Goal: Find specific page/section: Find specific page/section

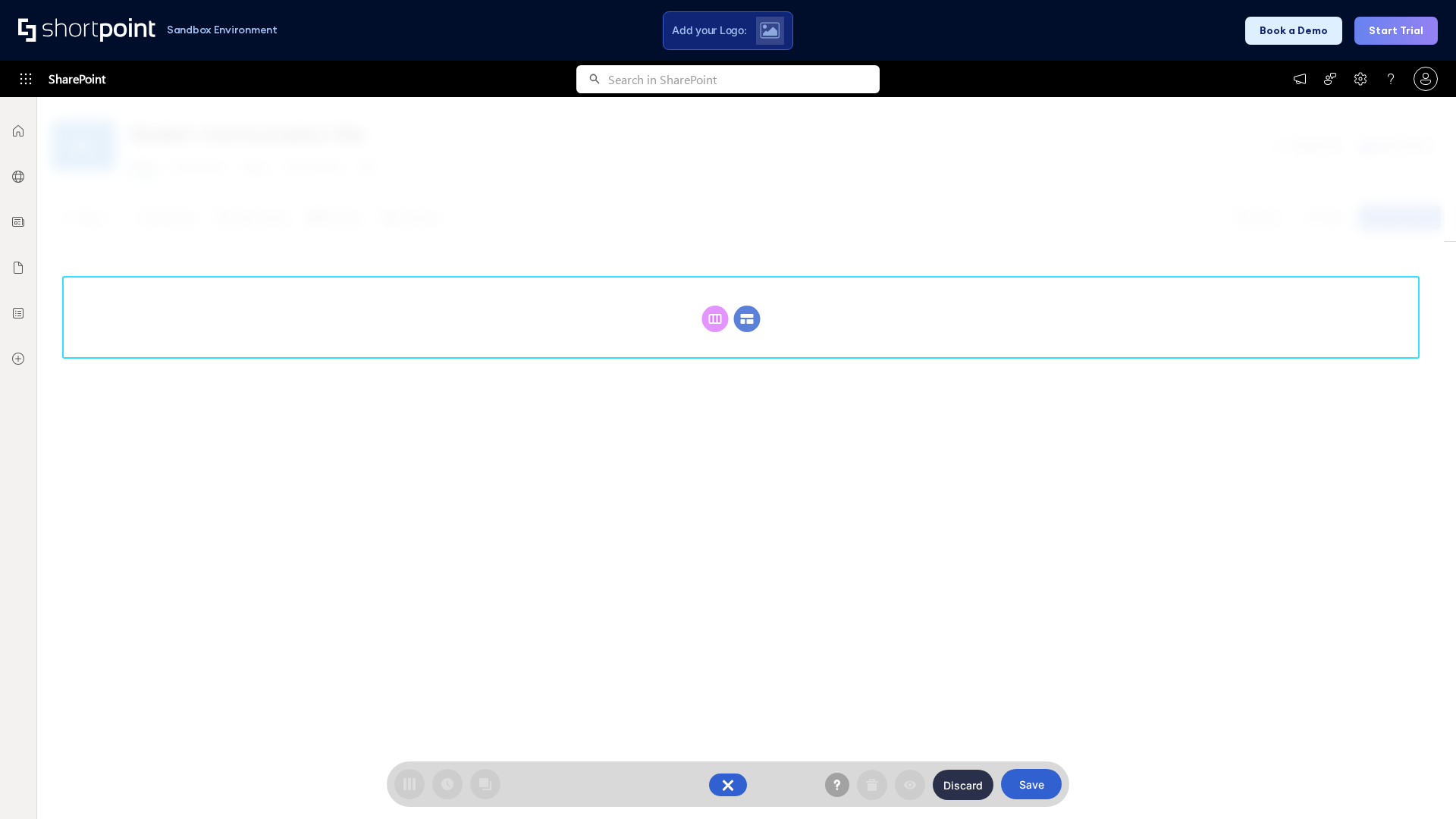
click at [747, 306] on circle at bounding box center [748, 319] width 27 height 27
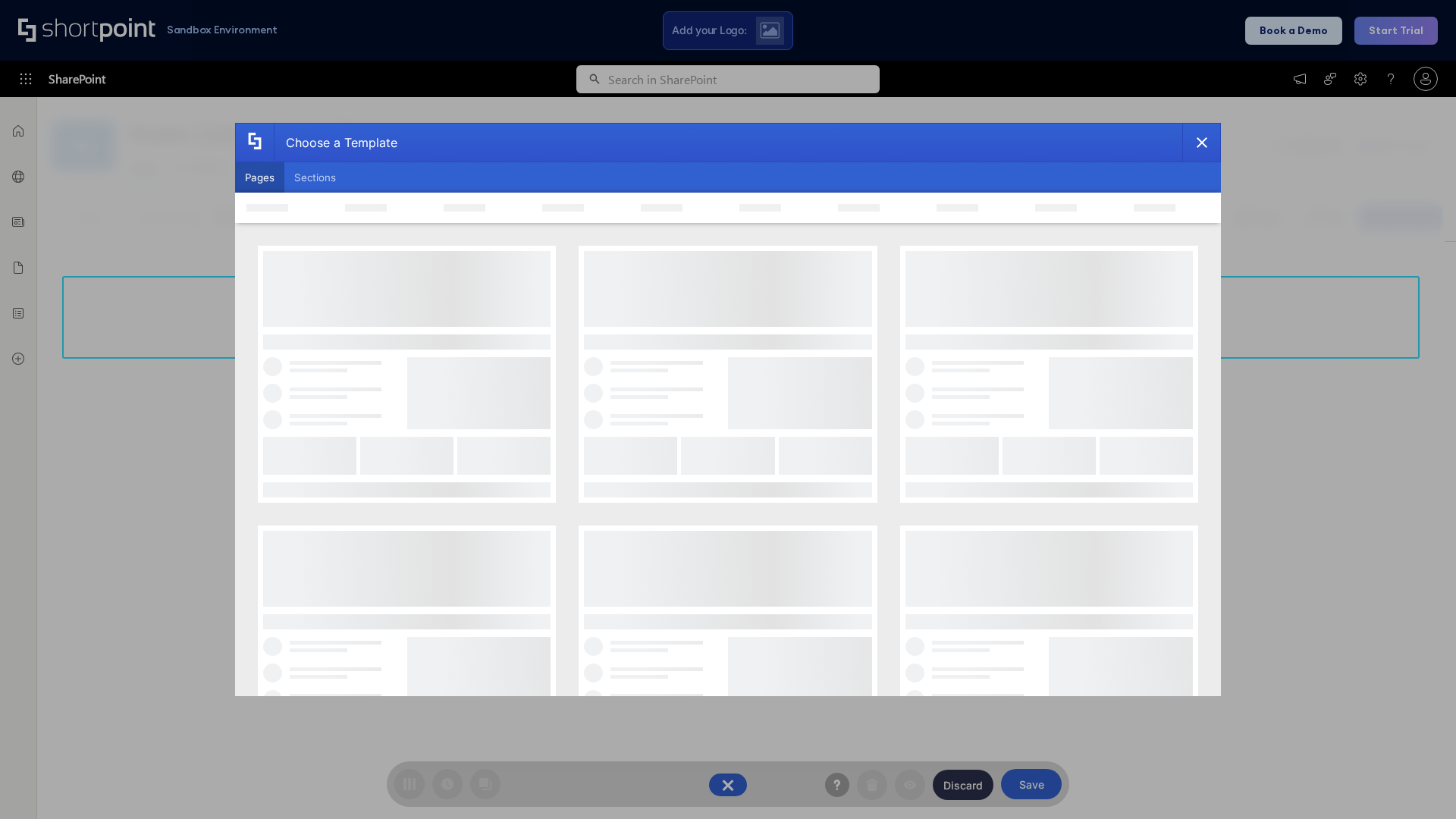
scroll to position [208, 0]
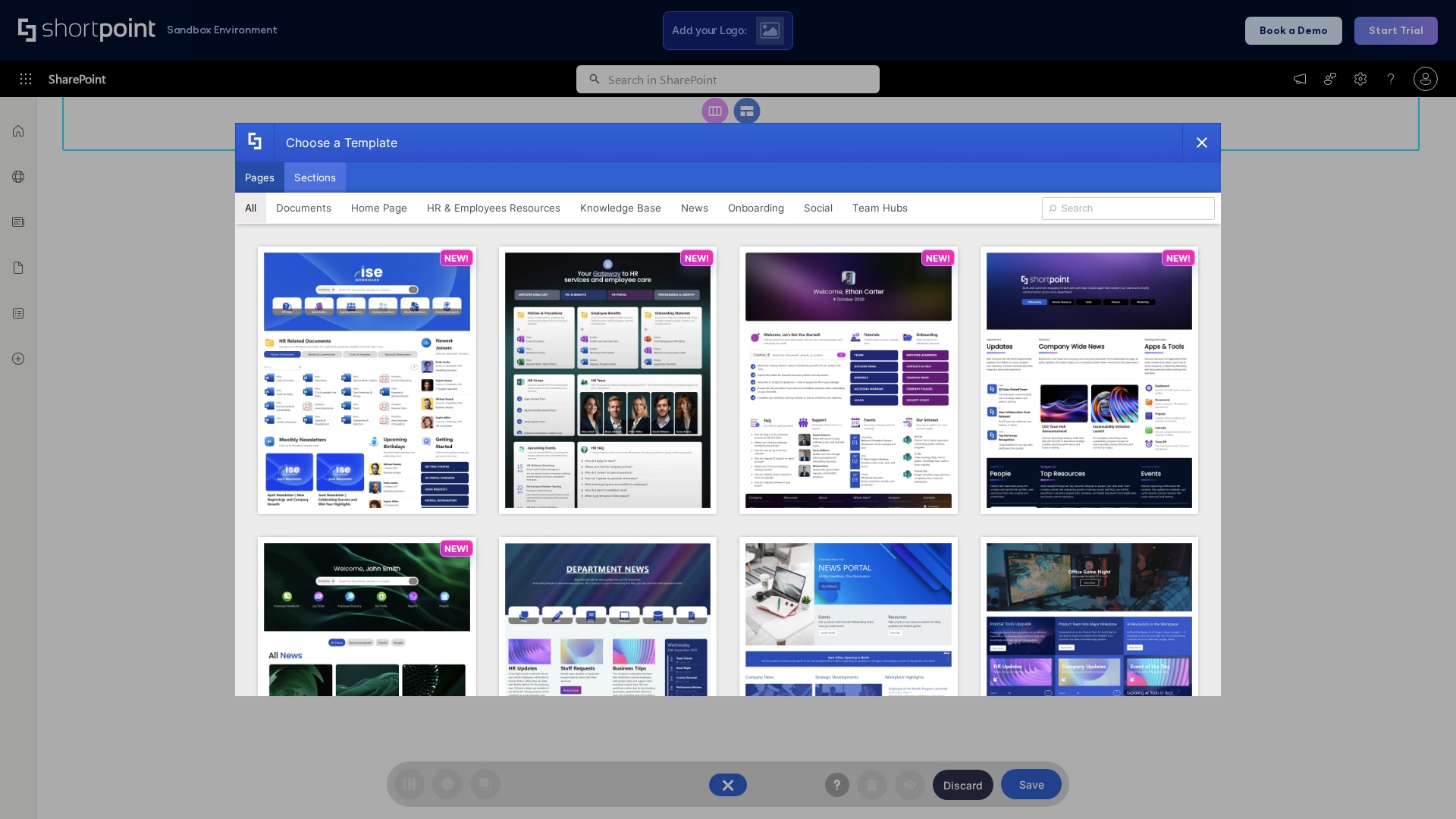
click at [315, 178] on button "Sections" at bounding box center [315, 178] width 62 height 30
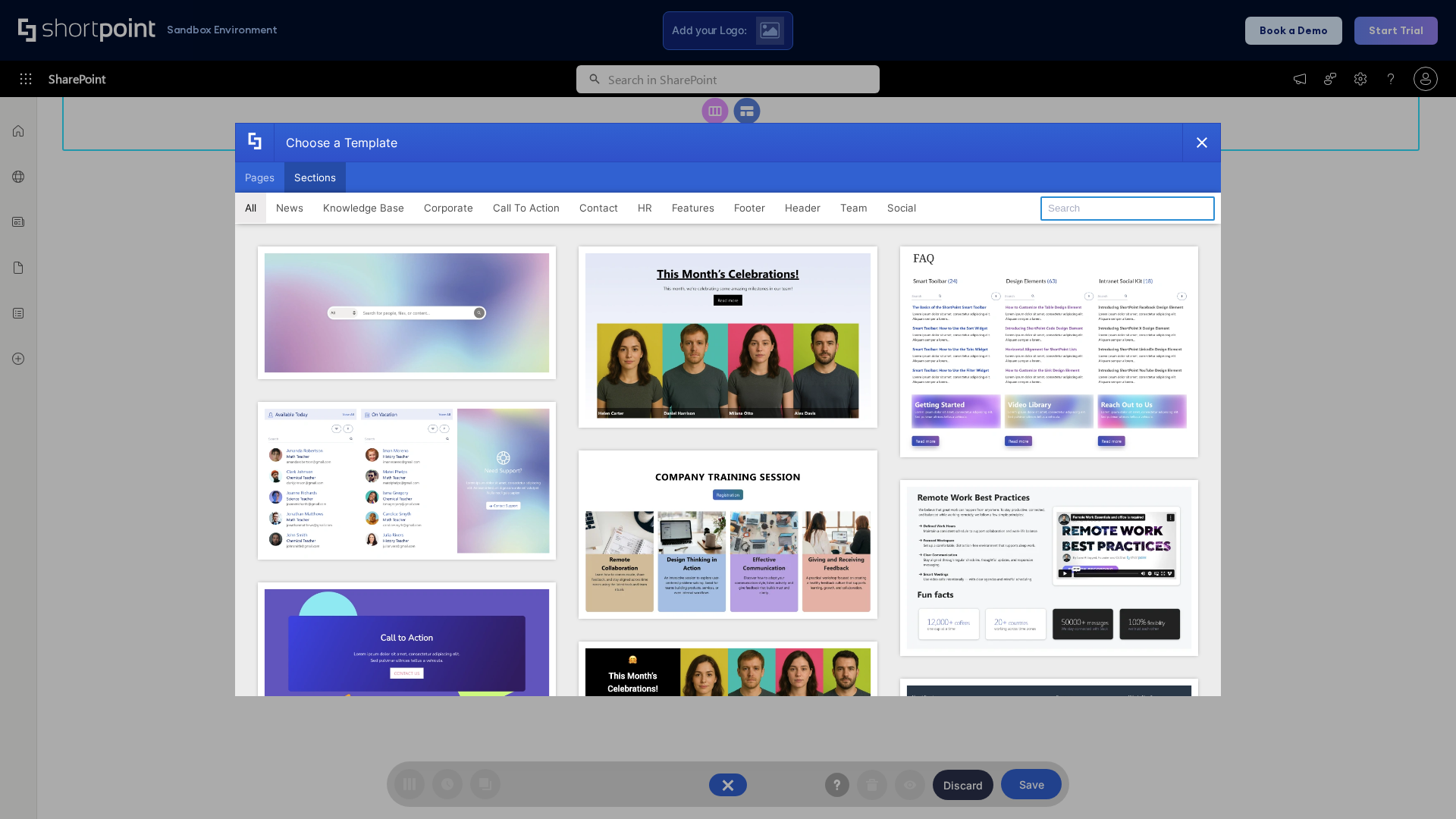
type input "Features Kit 6"
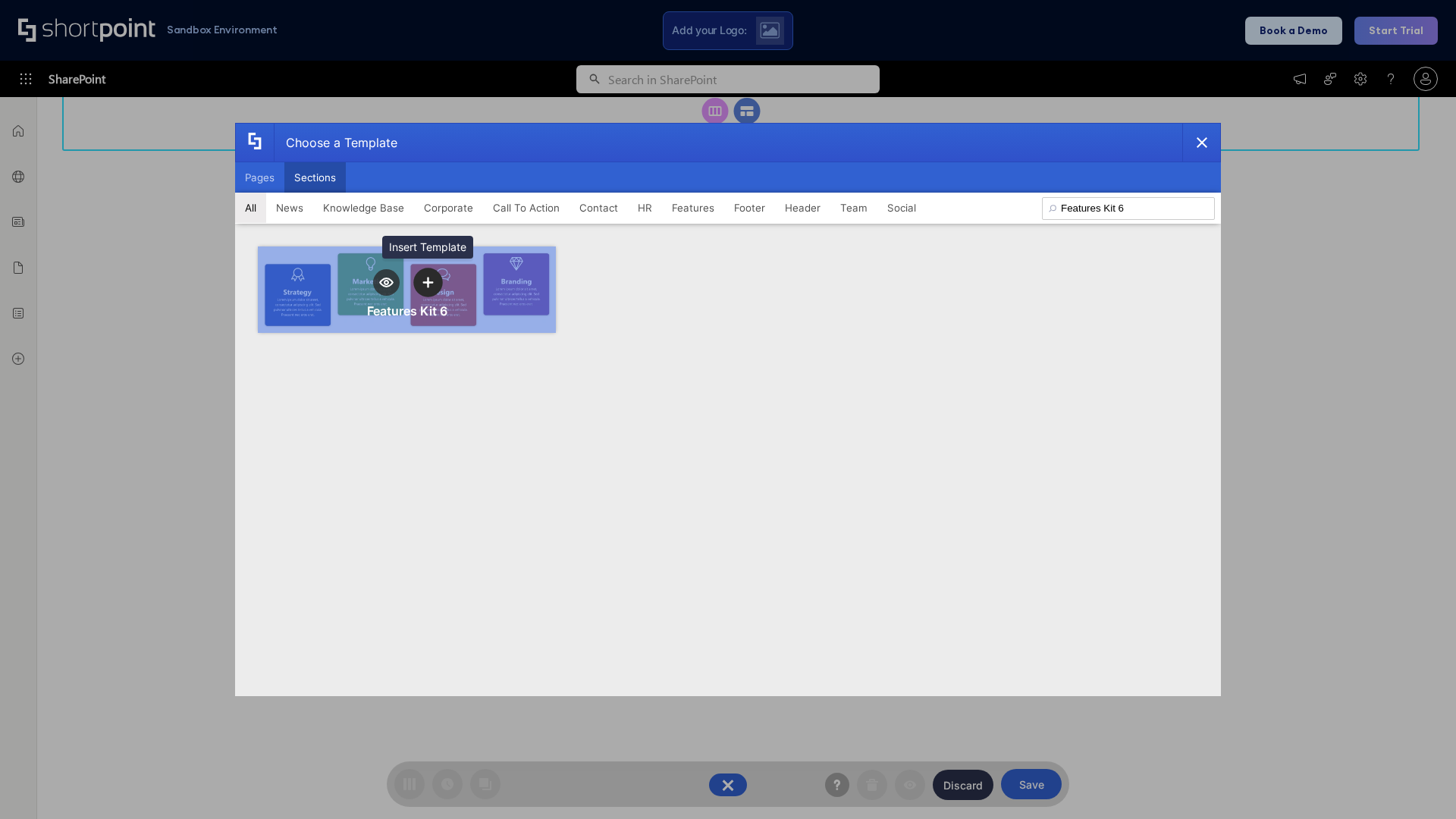
click at [428, 282] on icon "template selector" at bounding box center [427, 282] width 10 height 10
